Goal: Task Accomplishment & Management: Manage account settings

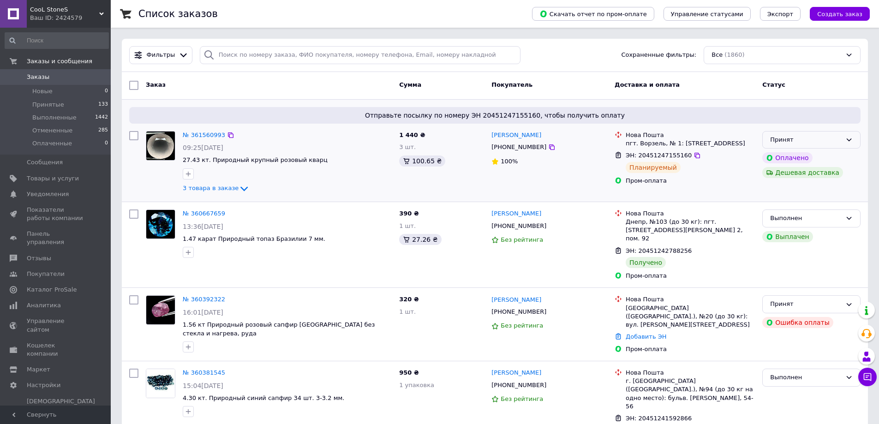
click at [833, 140] on div "Принят" at bounding box center [806, 140] width 72 height 10
click at [787, 159] on li "Выполнен" at bounding box center [811, 158] width 97 height 17
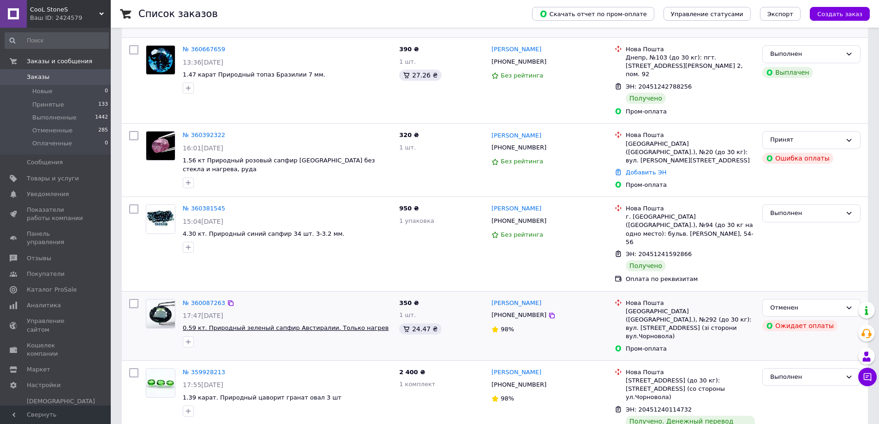
scroll to position [166, 0]
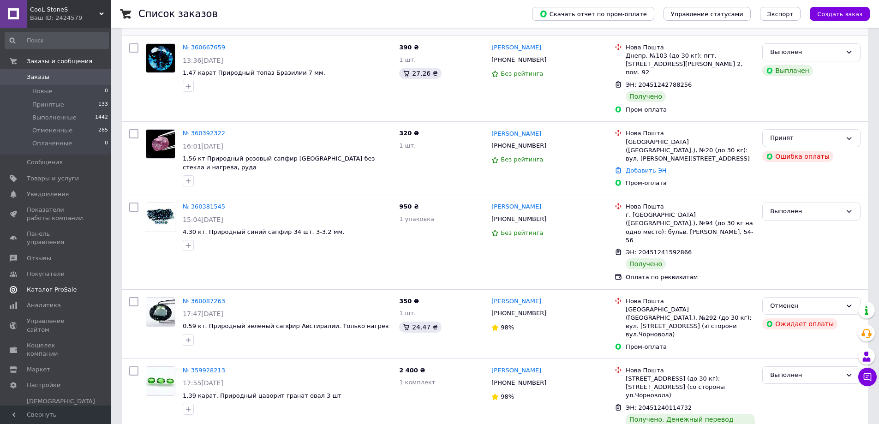
click at [49, 282] on link "Каталог ProSale" at bounding box center [56, 290] width 113 height 16
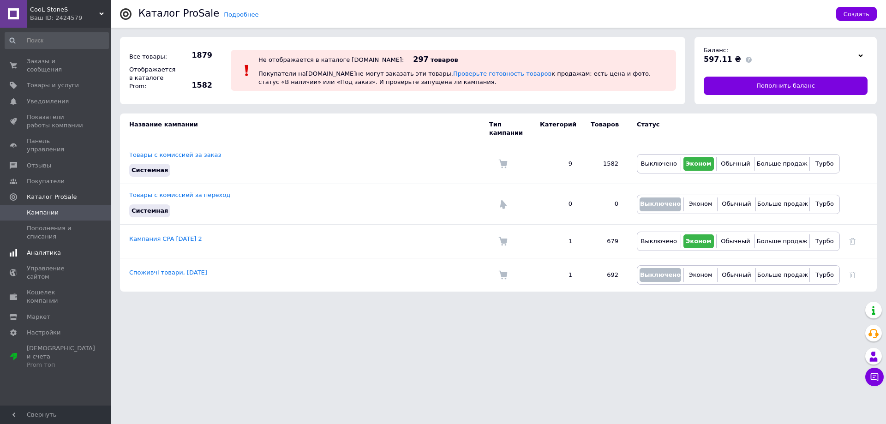
click at [51, 249] on span "Аналитика" at bounding box center [44, 253] width 34 height 8
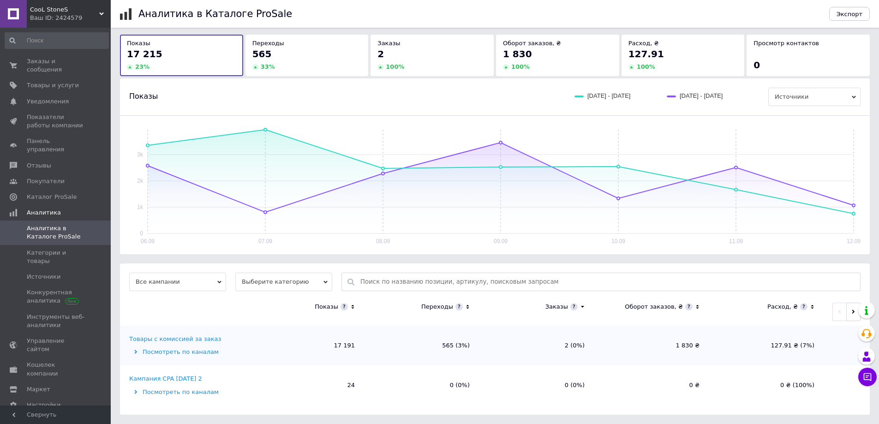
scroll to position [17, 0]
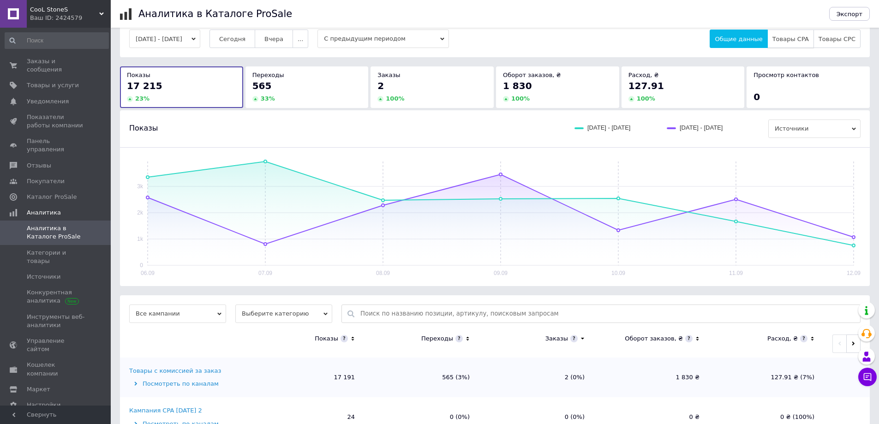
click at [802, 41] on span "Товары CPA" at bounding box center [790, 39] width 36 height 7
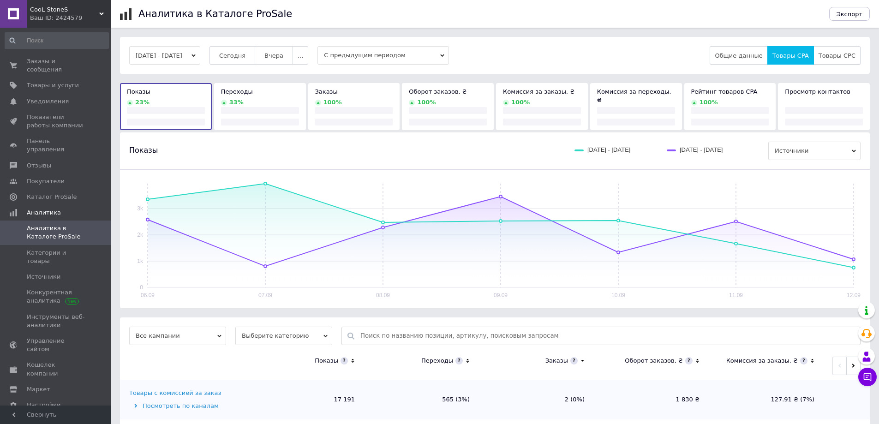
click at [842, 49] on button "Товары CPC" at bounding box center [836, 55] width 47 height 18
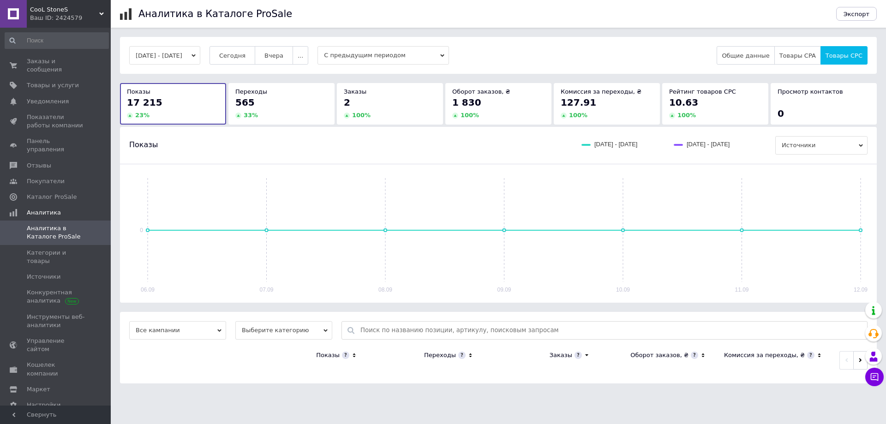
click at [34, 417] on span "Тарифы и счета Prom топ" at bounding box center [61, 429] width 68 height 25
